Goal: Navigation & Orientation: Understand site structure

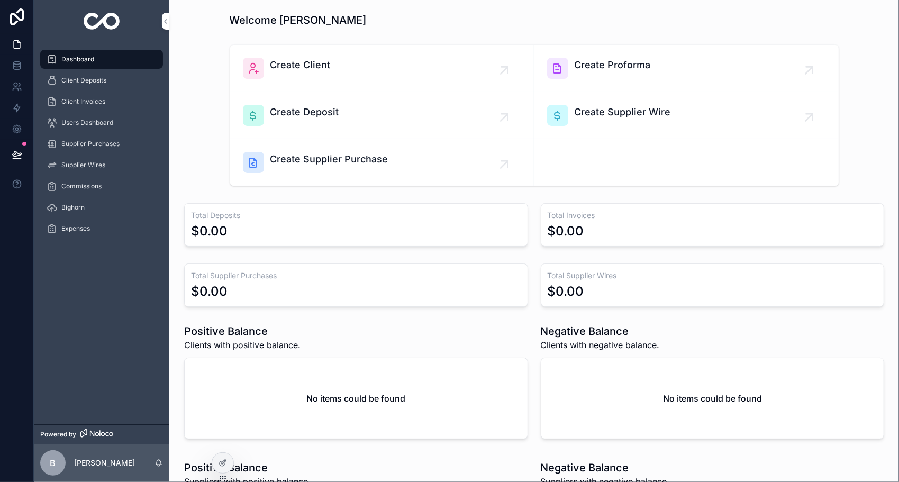
click at [88, 126] on span "Users Dashboard" at bounding box center [87, 123] width 52 height 8
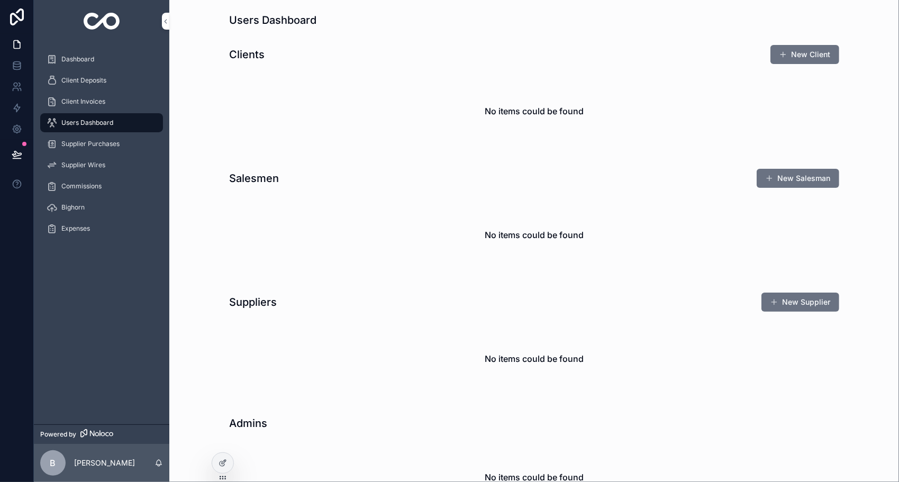
click at [89, 63] on span "Dashboard" at bounding box center [77, 59] width 33 height 8
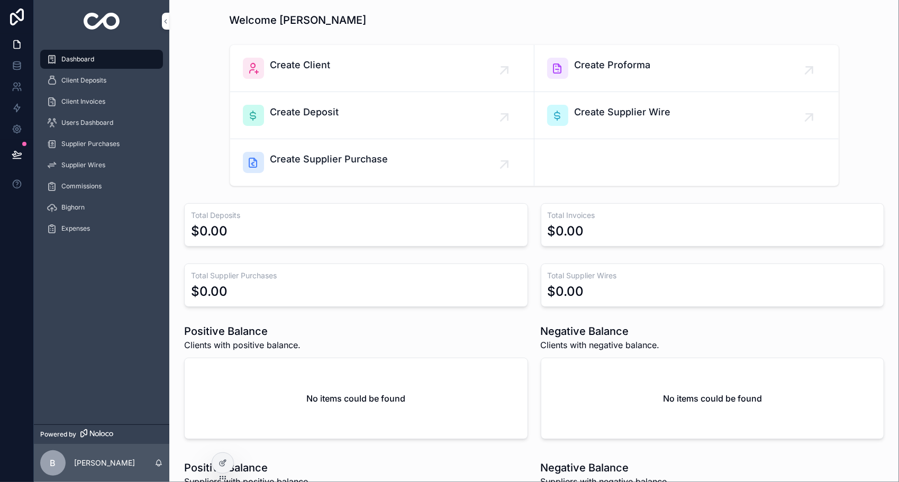
click at [78, 77] on span "Client Deposits" at bounding box center [83, 80] width 45 height 8
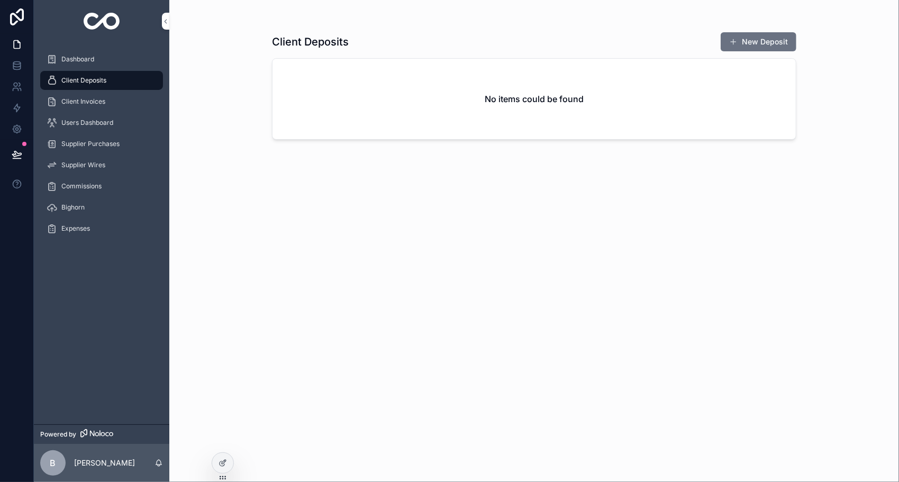
click at [61, 108] on div "Client Invoices" at bounding box center [102, 101] width 110 height 17
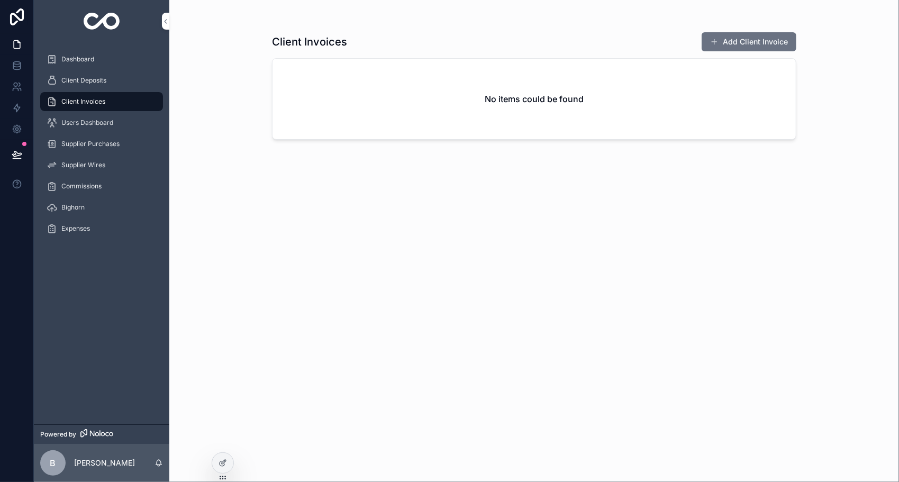
click at [69, 125] on span "Users Dashboard" at bounding box center [87, 123] width 52 height 8
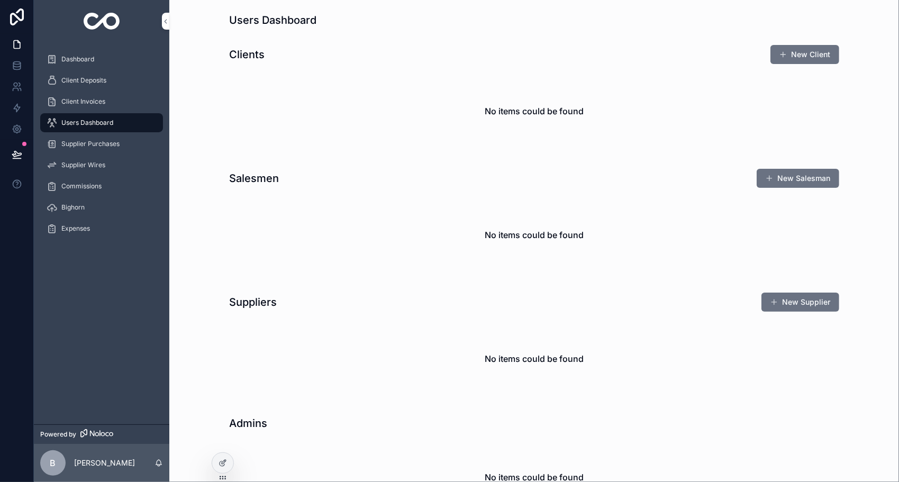
click at [73, 170] on div "Supplier Wires" at bounding box center [102, 165] width 110 height 17
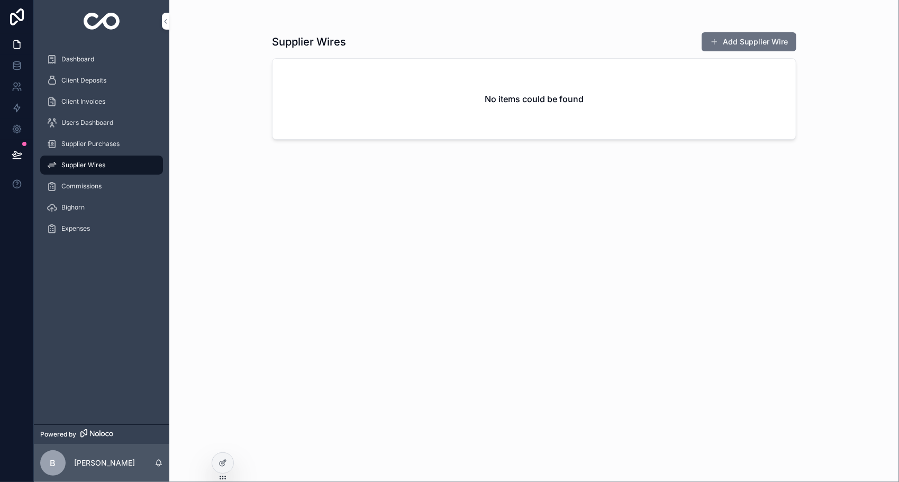
click at [74, 197] on div "Bighorn" at bounding box center [101, 207] width 135 height 21
click at [83, 184] on span "Commissions" at bounding box center [81, 186] width 40 height 8
click at [75, 212] on div "Bighorn" at bounding box center [102, 207] width 110 height 17
